Goal: Transaction & Acquisition: Purchase product/service

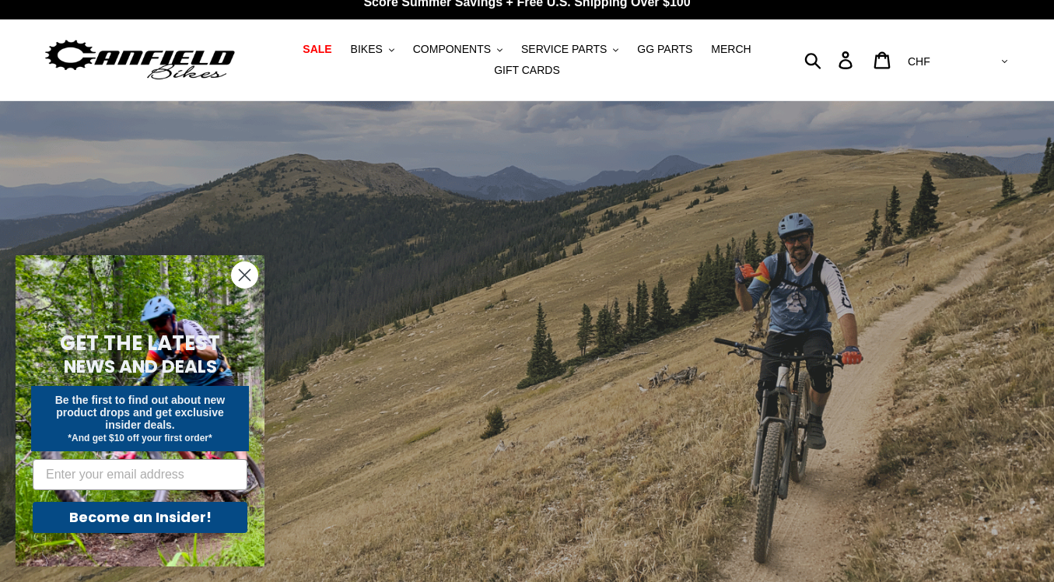
scroll to position [15, 0]
click at [392, 53] on icon ".cls-1{fill:#231f20}" at bounding box center [391, 49] width 5 height 5
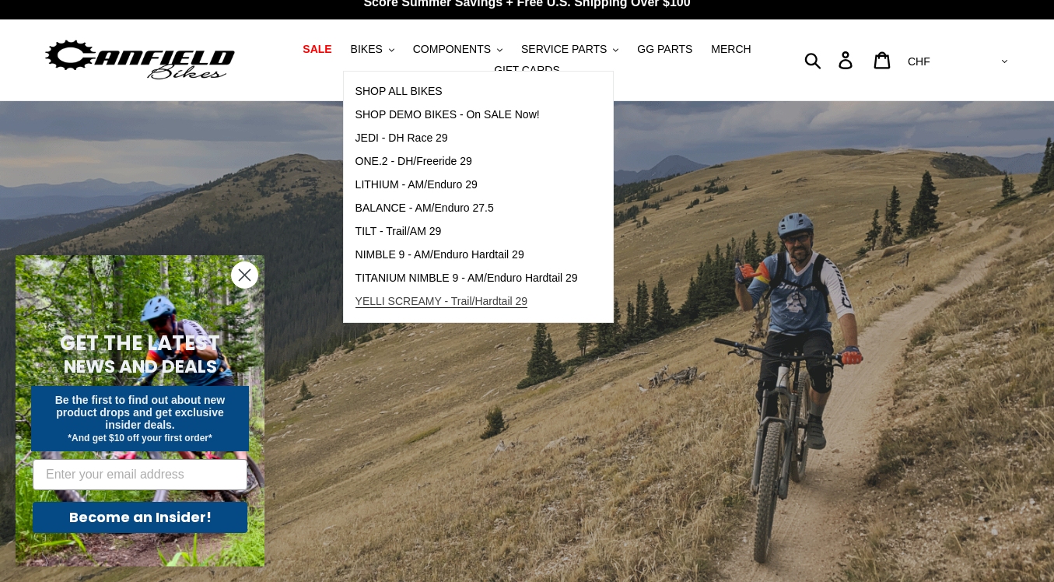
click at [510, 302] on span "YELLI SCREAMY - Trail/Hardtail 29" at bounding box center [442, 301] width 173 height 13
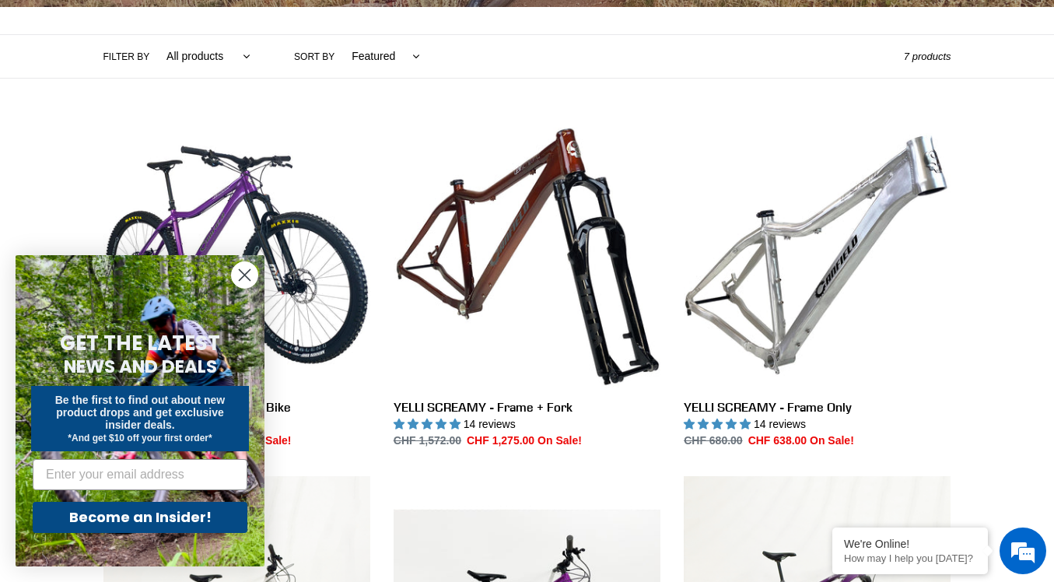
click at [243, 272] on icon "Close dialog" at bounding box center [245, 275] width 11 height 11
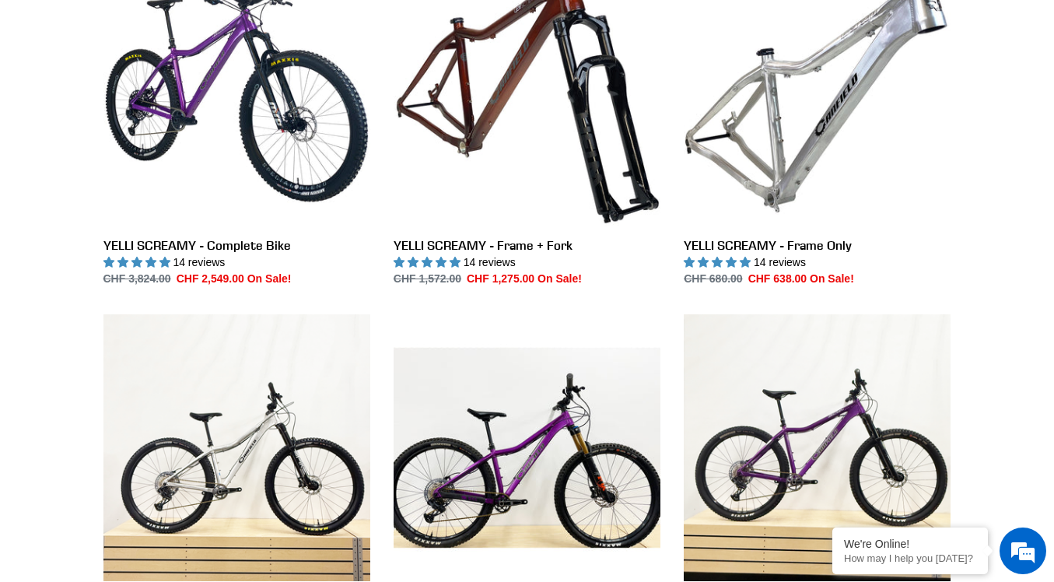
scroll to position [376, 0]
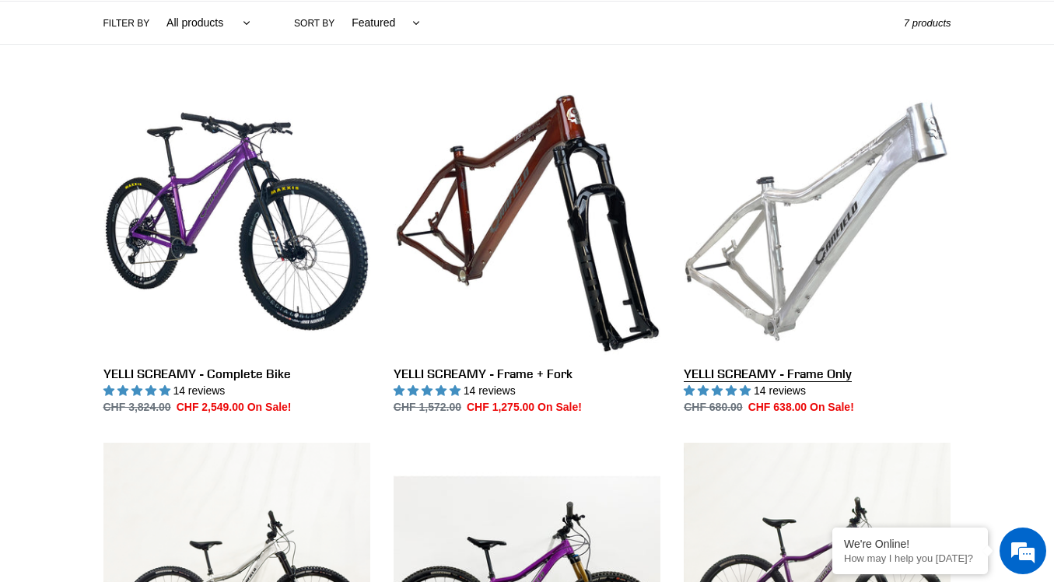
click at [825, 237] on link "YELLI SCREAMY - Frame Only" at bounding box center [817, 252] width 267 height 328
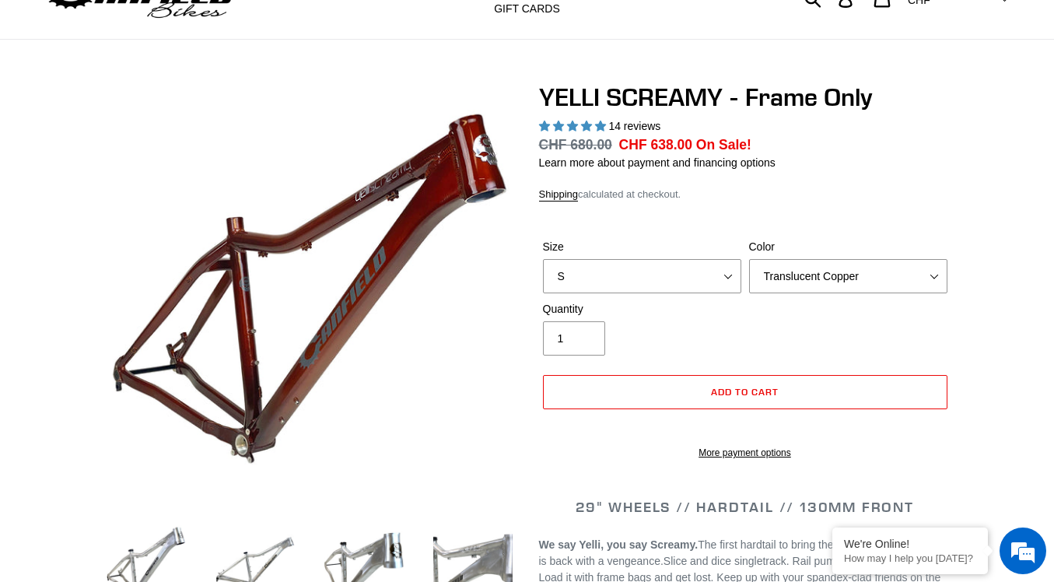
scroll to position [76, 0]
select select "highest-rating"
click at [734, 266] on select "S M L XL" at bounding box center [642, 276] width 198 height 34
select select "L"
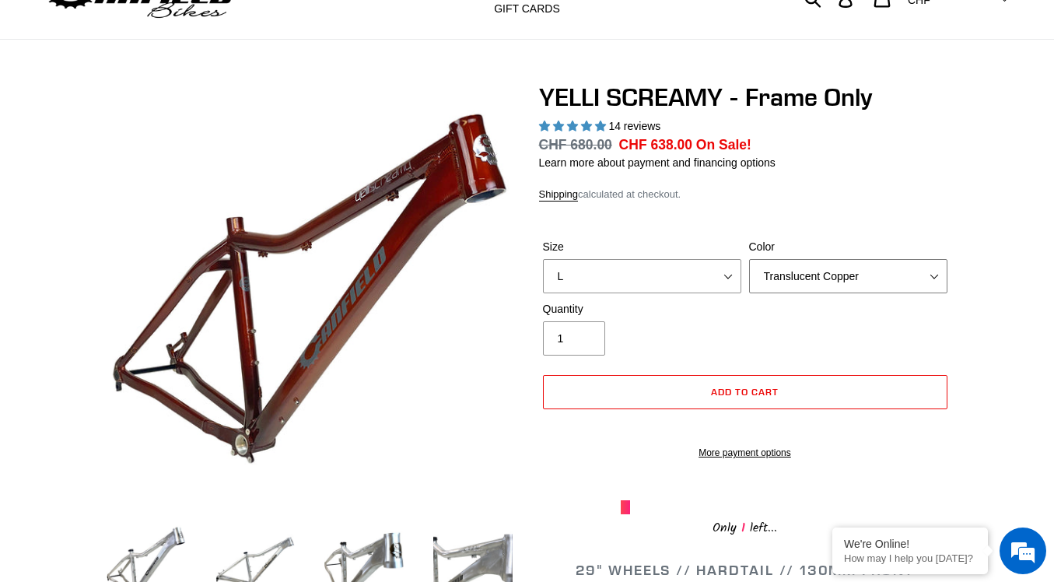
select select "Raw"
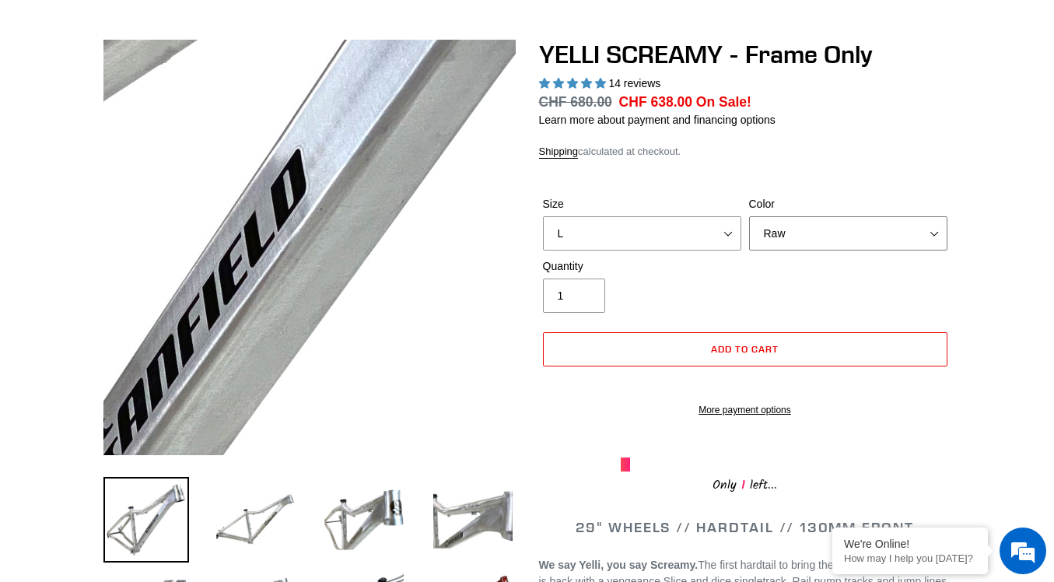
scroll to position [134, 0]
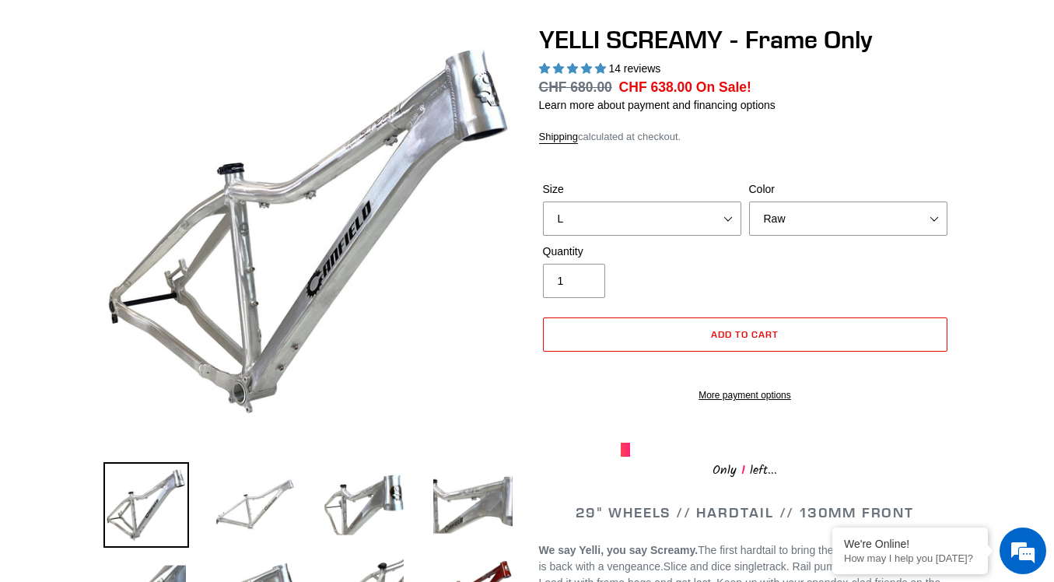
click at [251, 500] on img at bounding box center [255, 505] width 86 height 86
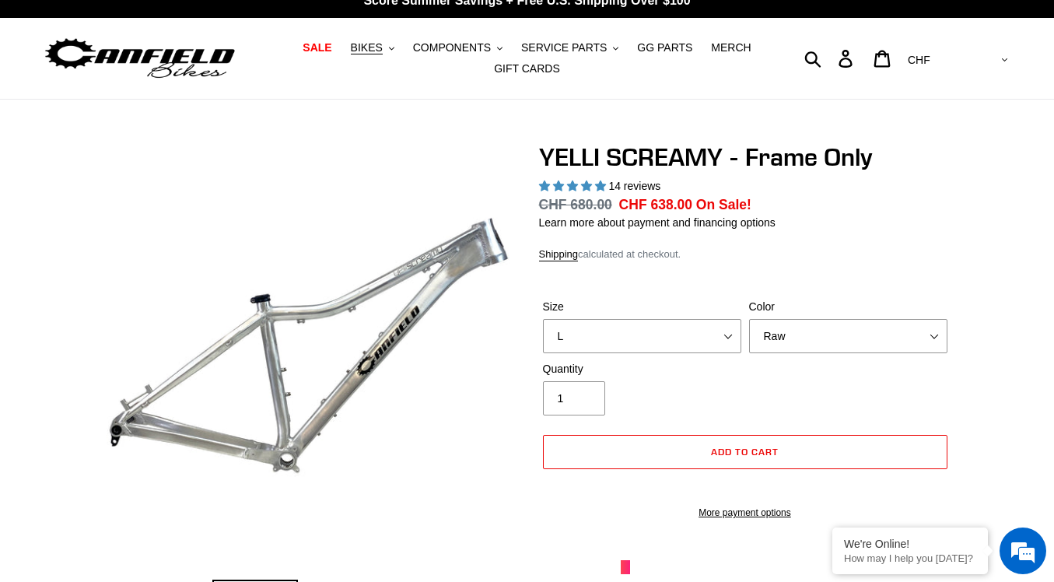
scroll to position [12, 0]
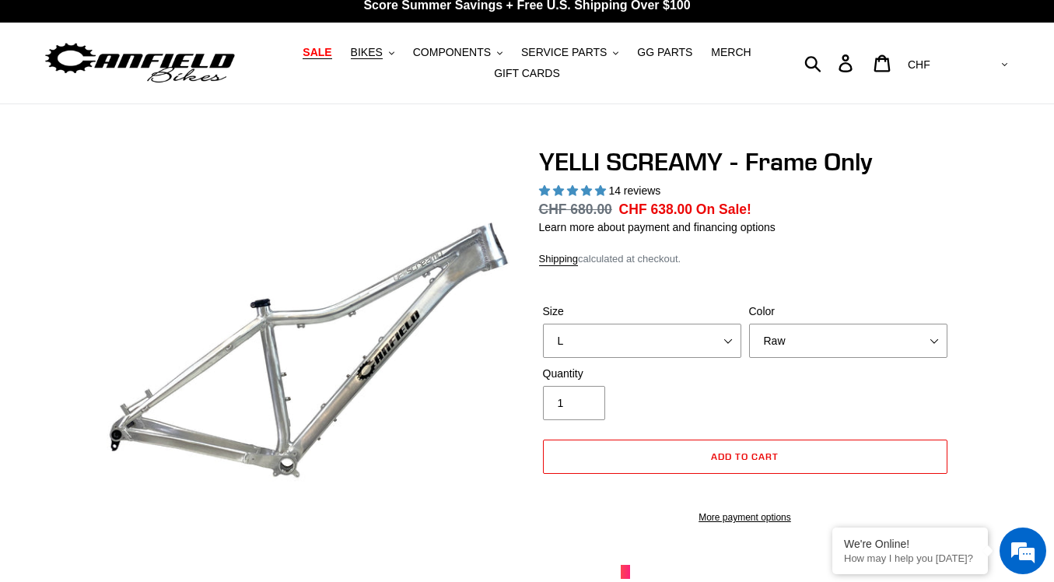
click at [328, 51] on span "SALE" at bounding box center [317, 52] width 29 height 13
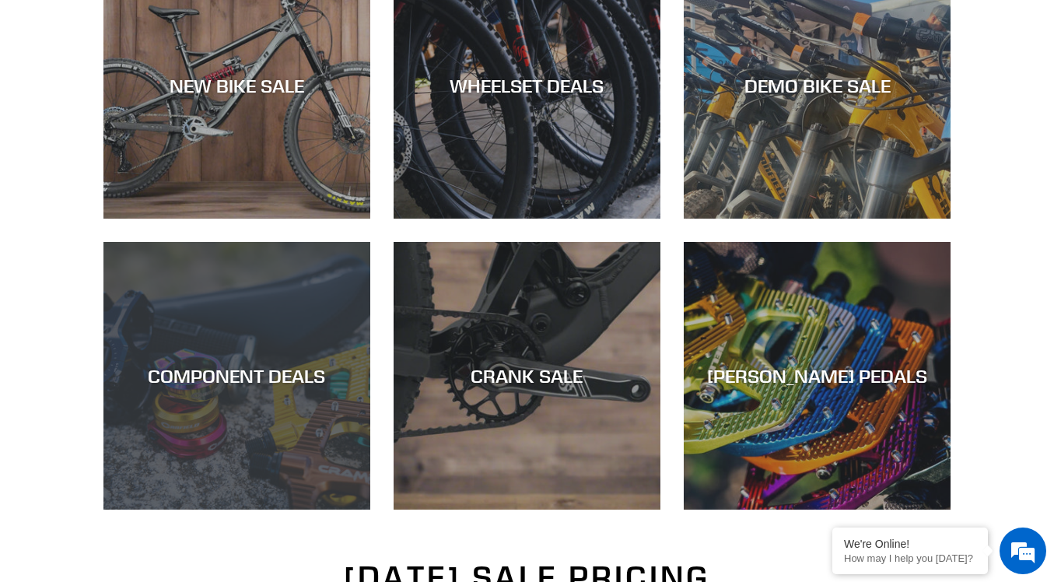
click at [276, 510] on div "COMPONENT DEALS" at bounding box center [236, 510] width 267 height 0
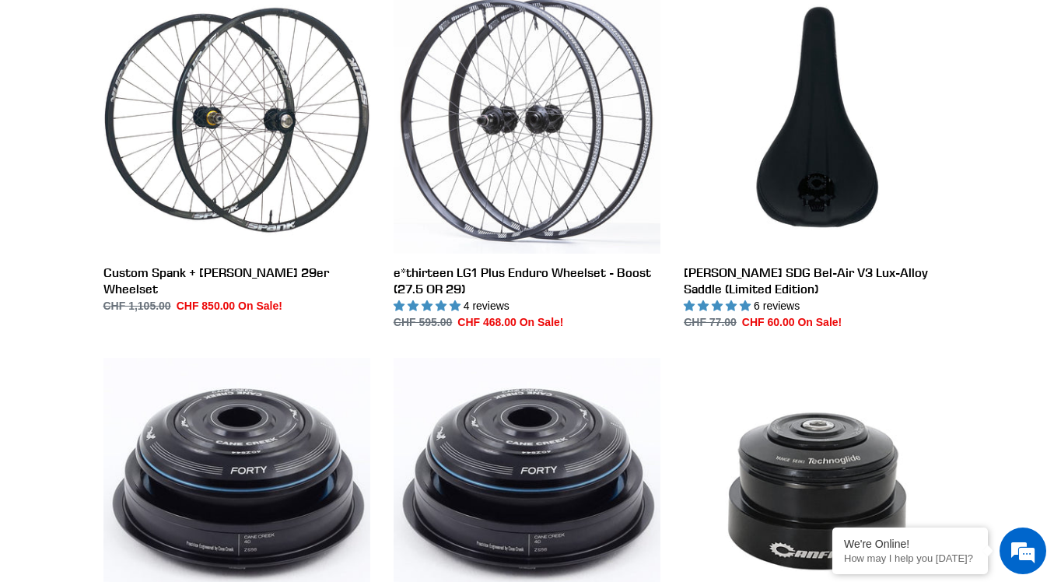
scroll to position [478, 0]
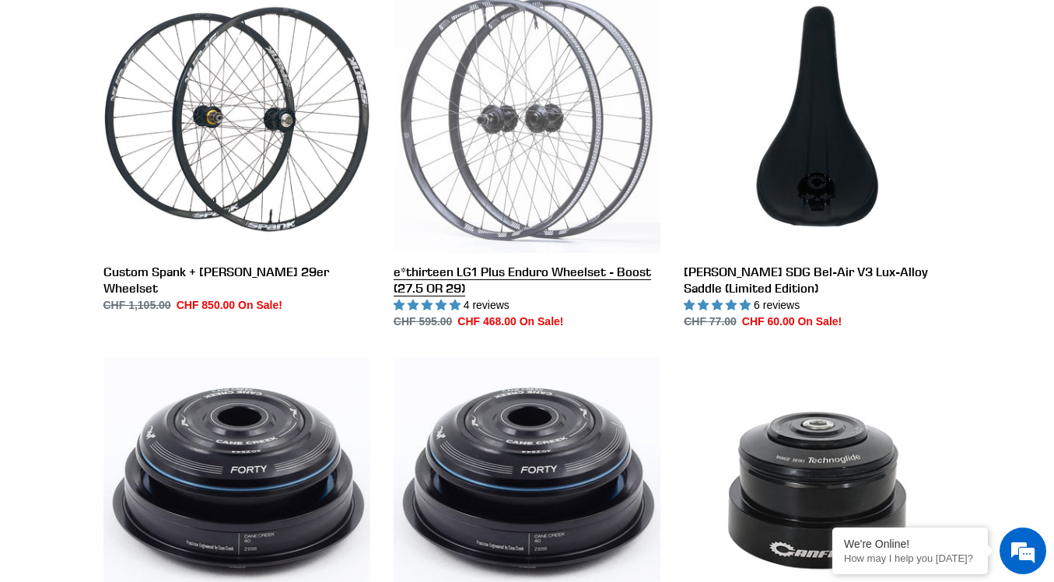
click at [554, 169] on link "e*thirteen LG1 Plus Enduro Wheelset - Boost (27.5 OR 29)" at bounding box center [527, 158] width 267 height 344
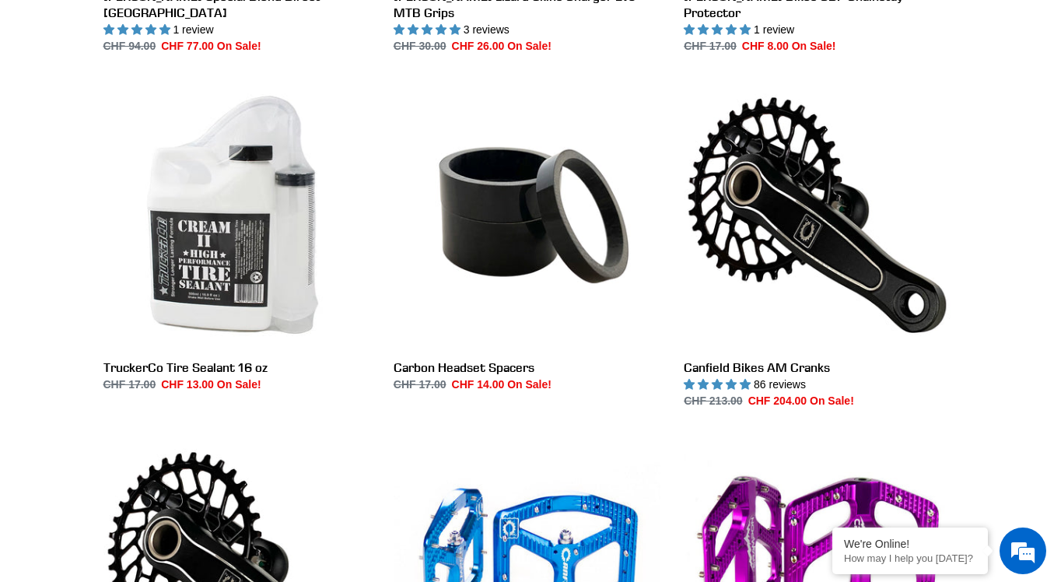
scroll to position [1869, 0]
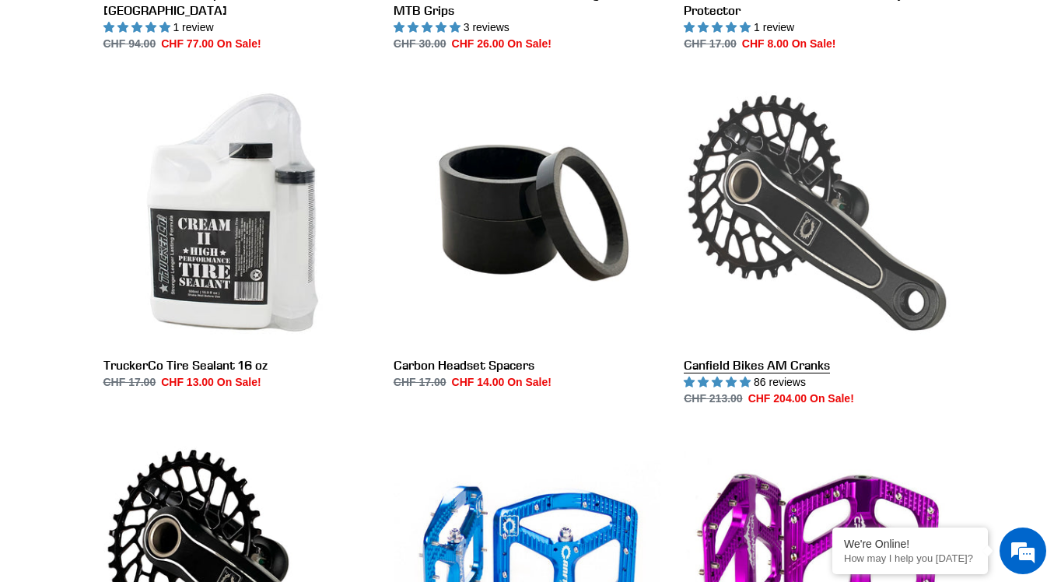
click at [778, 349] on link "Canfield Bikes AM Cranks" at bounding box center [817, 243] width 267 height 328
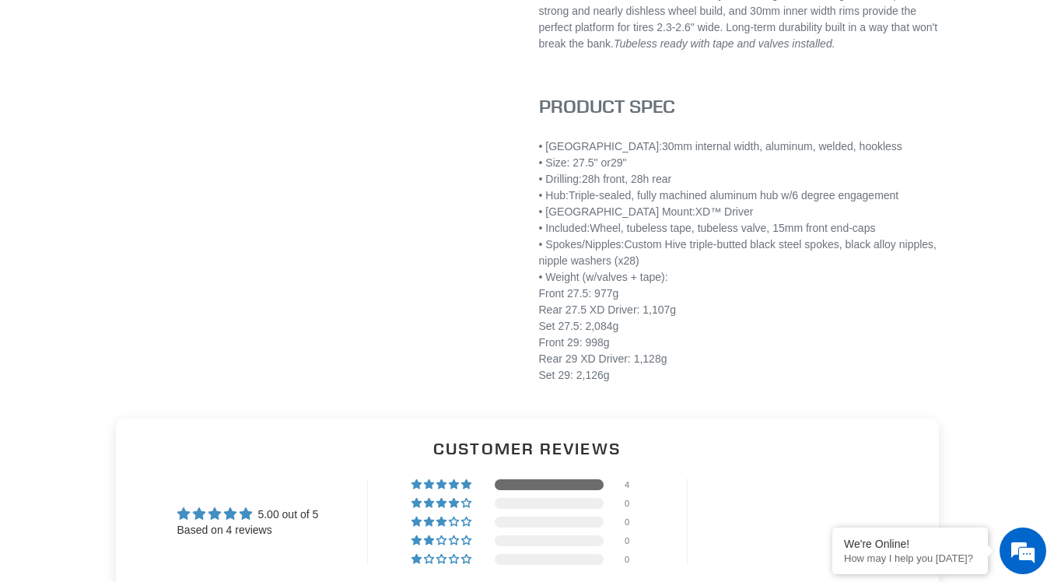
select select "highest-rating"
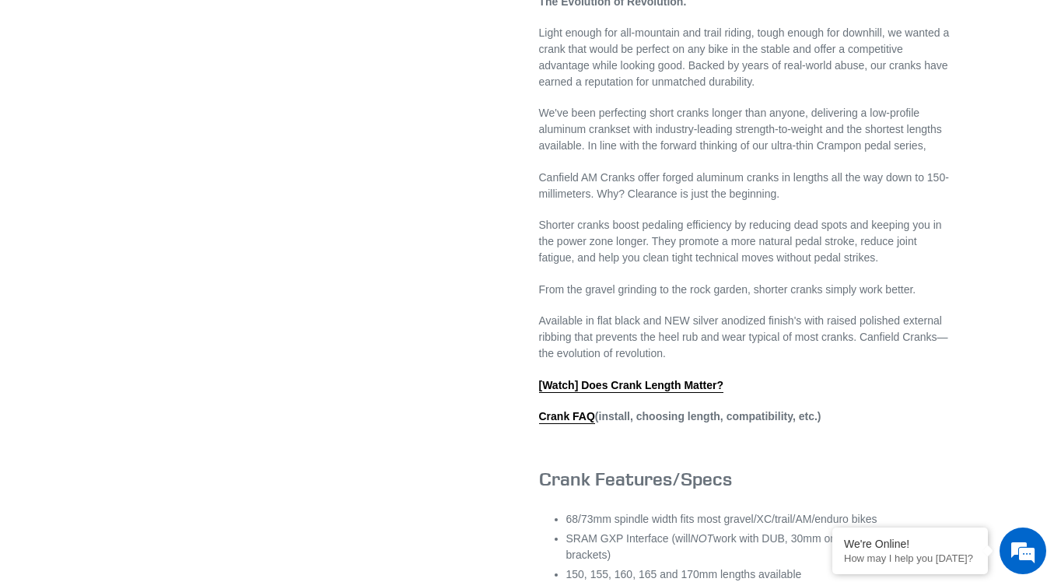
select select "highest-rating"
